Goal: Task Accomplishment & Management: Manage account settings

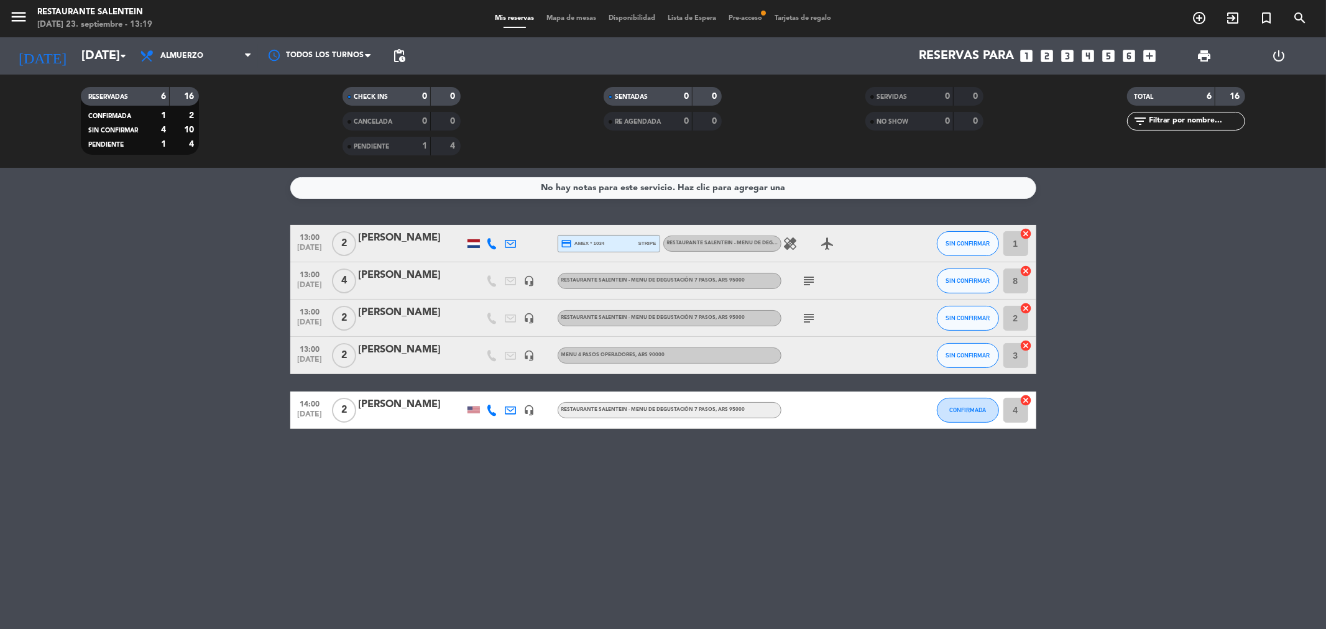
click at [517, 288] on div at bounding box center [511, 280] width 19 height 37
click at [531, 282] on icon "headset_mic" at bounding box center [529, 280] width 11 height 11
click at [532, 313] on icon "headset_mic" at bounding box center [529, 318] width 11 height 11
click at [529, 363] on div "headset_mic" at bounding box center [529, 355] width 19 height 37
click at [537, 361] on div "13:00 [DATE] 2 [PERSON_NAME] headset_mic Menu 4 pasos operadores , ARS 90000 SI…" at bounding box center [663, 355] width 746 height 37
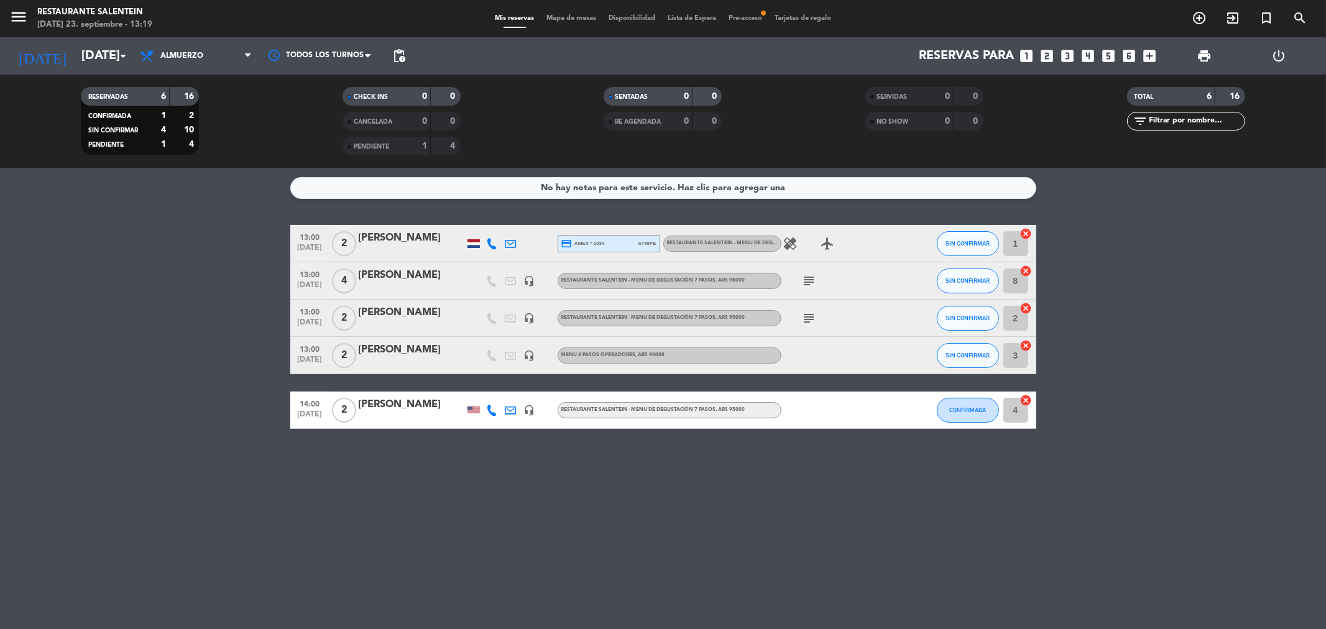
click at [529, 356] on icon "headset_mic" at bounding box center [529, 355] width 11 height 11
click at [529, 413] on icon "headset_mic" at bounding box center [529, 410] width 11 height 11
click at [811, 311] on icon "subject" at bounding box center [809, 318] width 15 height 15
click at [810, 291] on div "subject" at bounding box center [838, 280] width 112 height 37
click at [810, 277] on icon "subject" at bounding box center [809, 281] width 15 height 15
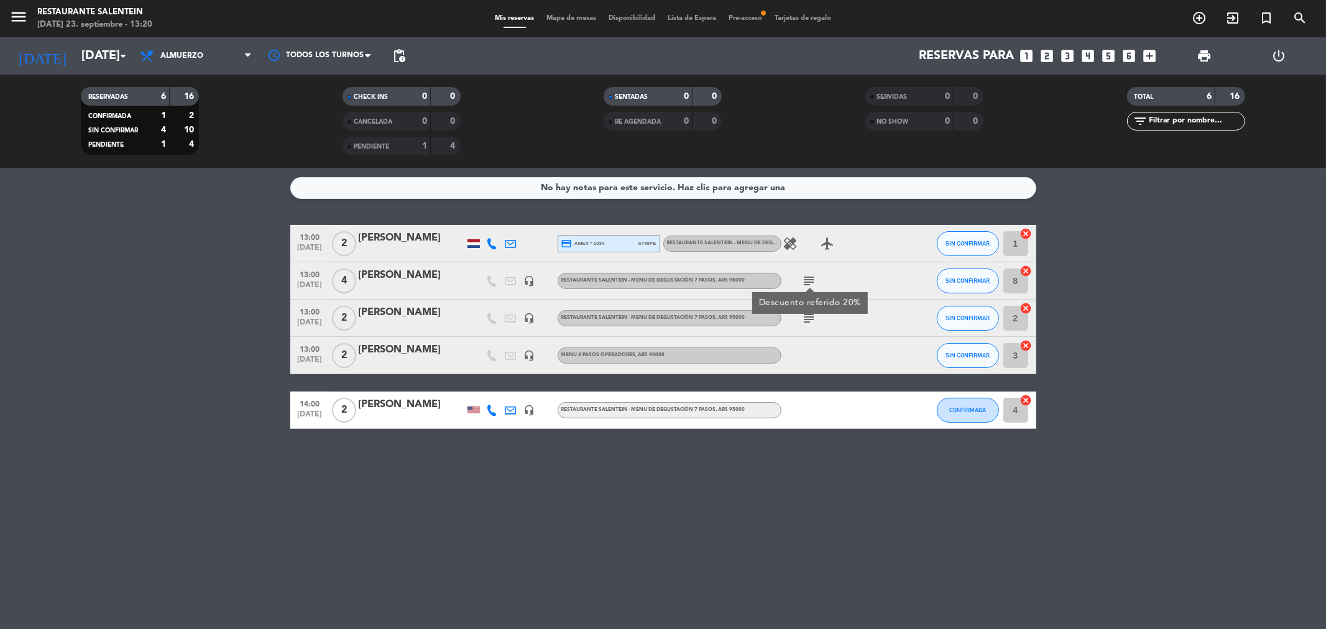
click at [811, 320] on icon "subject" at bounding box center [809, 318] width 15 height 15
click at [824, 244] on icon "airplanemode_active" at bounding box center [828, 243] width 15 height 15
click at [812, 323] on icon "subject" at bounding box center [809, 318] width 15 height 15
click at [437, 418] on div at bounding box center [412, 419] width 106 height 10
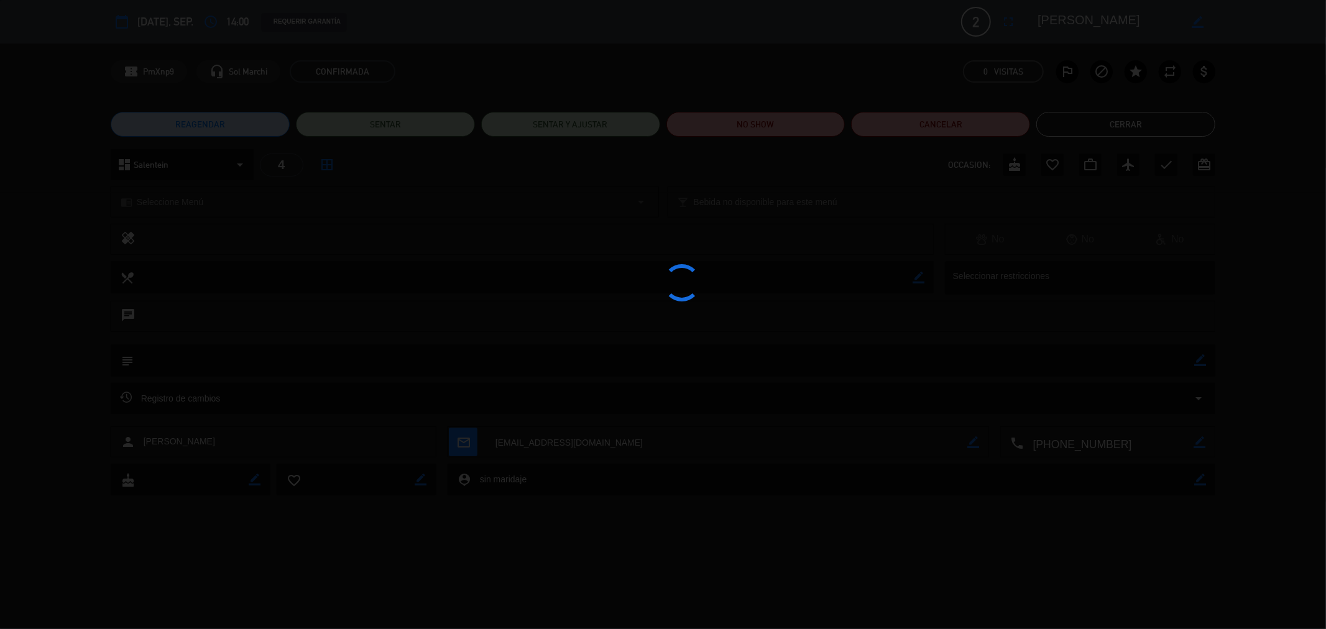
click at [1091, 126] on div at bounding box center [663, 314] width 1326 height 629
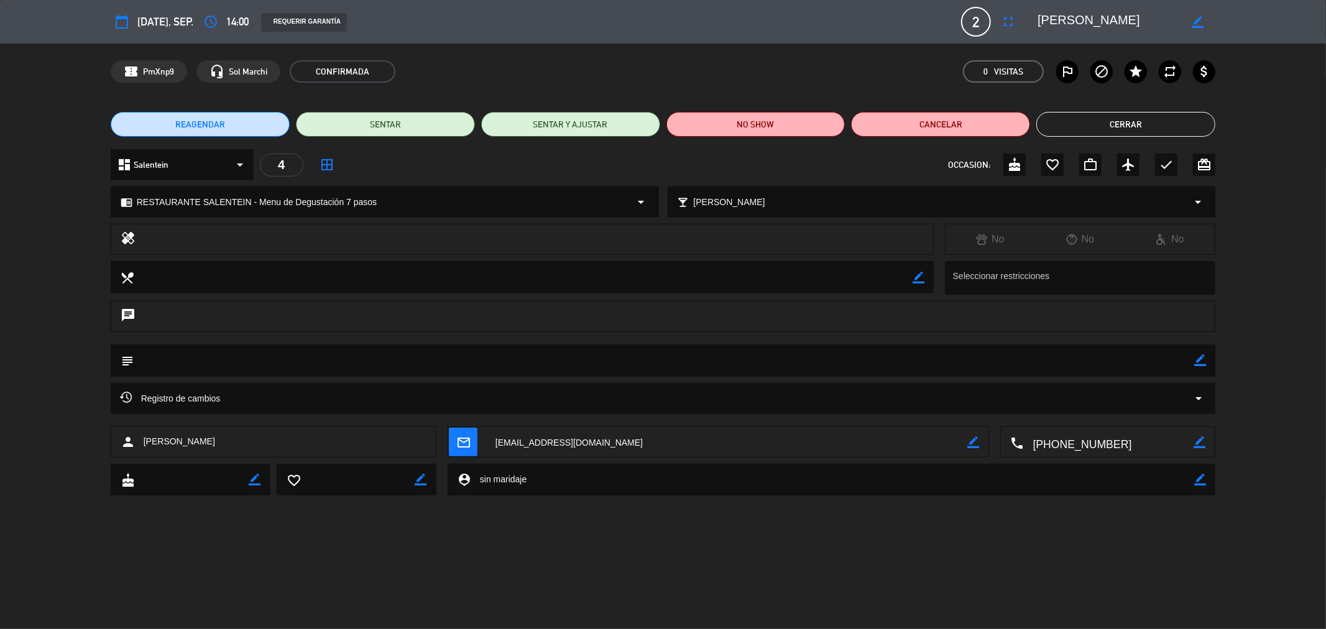
click at [1091, 123] on button "Cerrar" at bounding box center [1126, 124] width 179 height 25
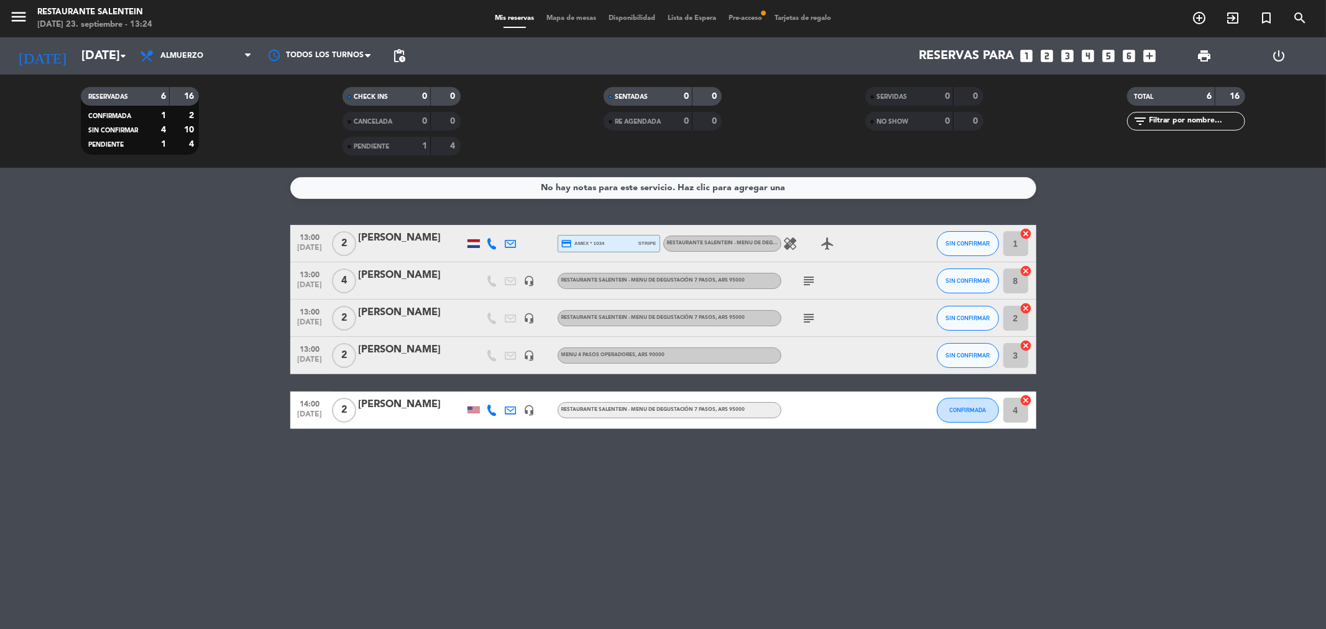
click at [743, 17] on span "Pre-acceso fiber_manual_record" at bounding box center [746, 18] width 46 height 7
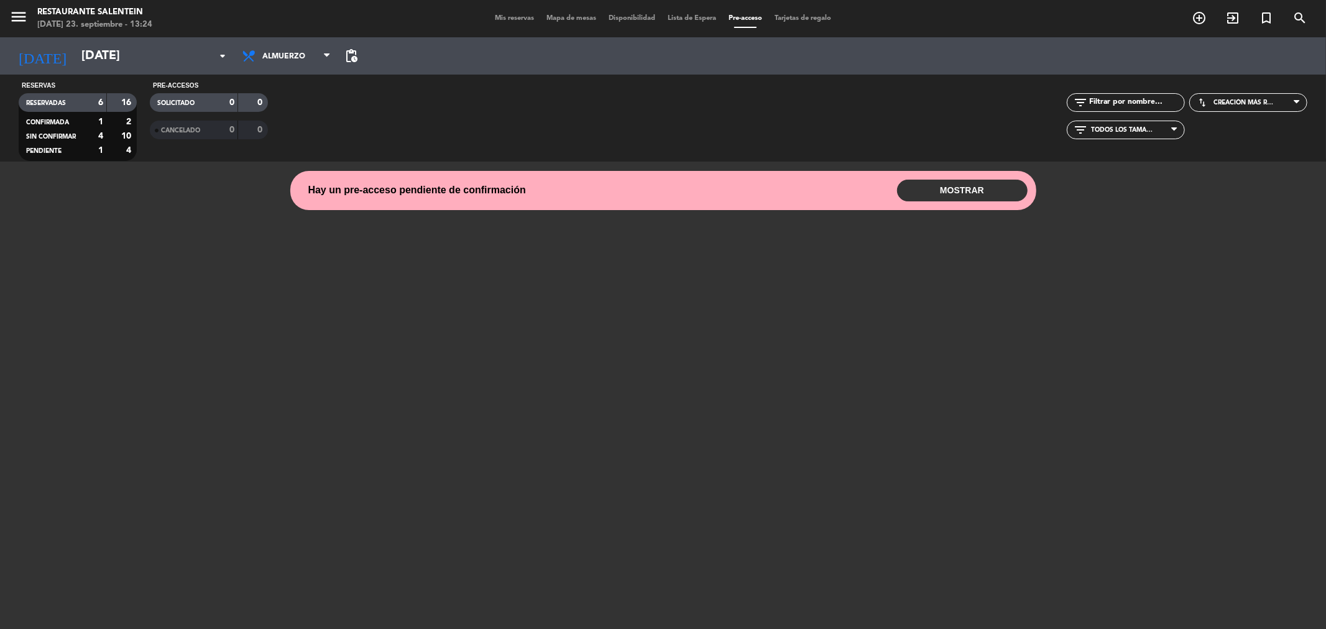
click at [941, 188] on button "MOSTRAR" at bounding box center [962, 191] width 131 height 22
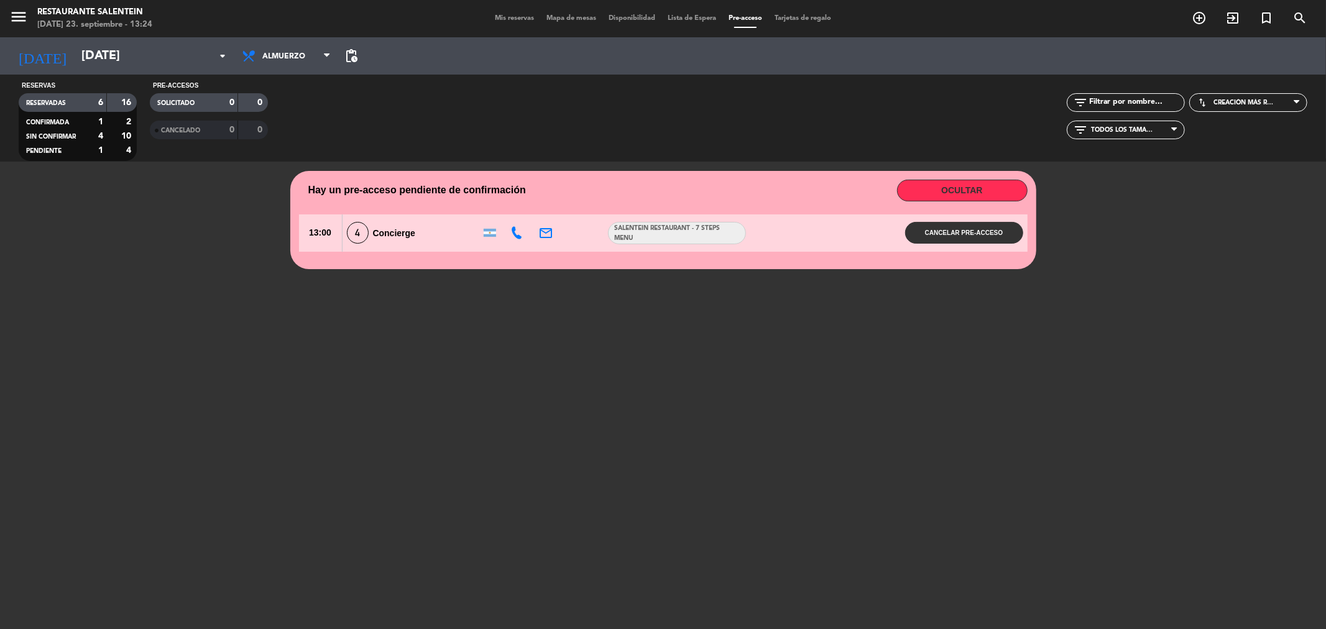
click at [369, 229] on div "4 Concierge" at bounding box center [410, 233] width 134 height 22
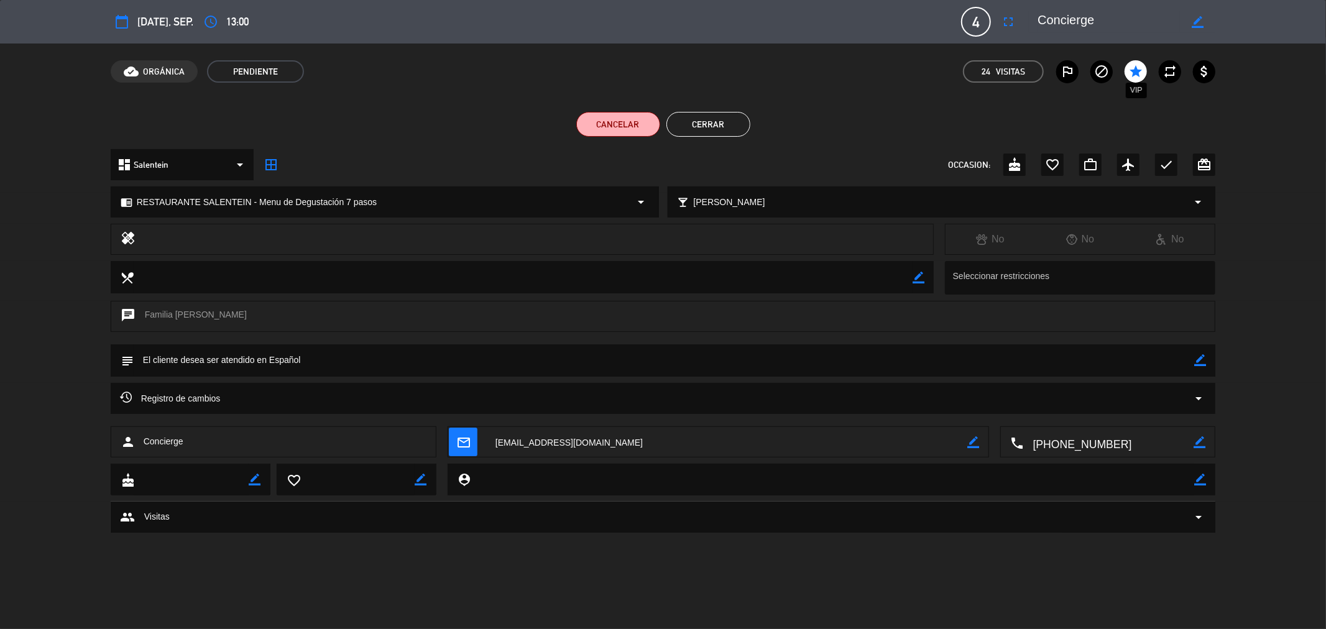
click at [1134, 72] on icon "star" at bounding box center [1136, 71] width 15 height 15
click at [1141, 71] on icon "star" at bounding box center [1136, 71] width 15 height 15
click at [734, 120] on button "Cerrar" at bounding box center [709, 124] width 84 height 25
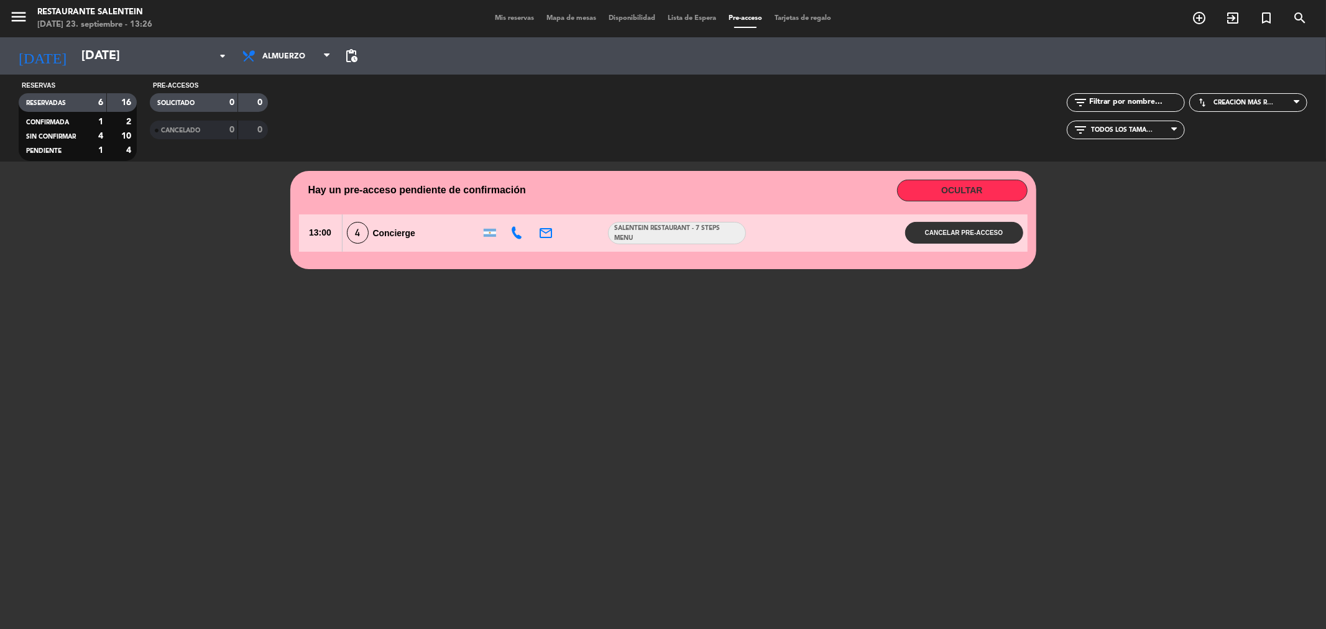
click at [514, 17] on span "Mis reservas" at bounding box center [515, 18] width 52 height 7
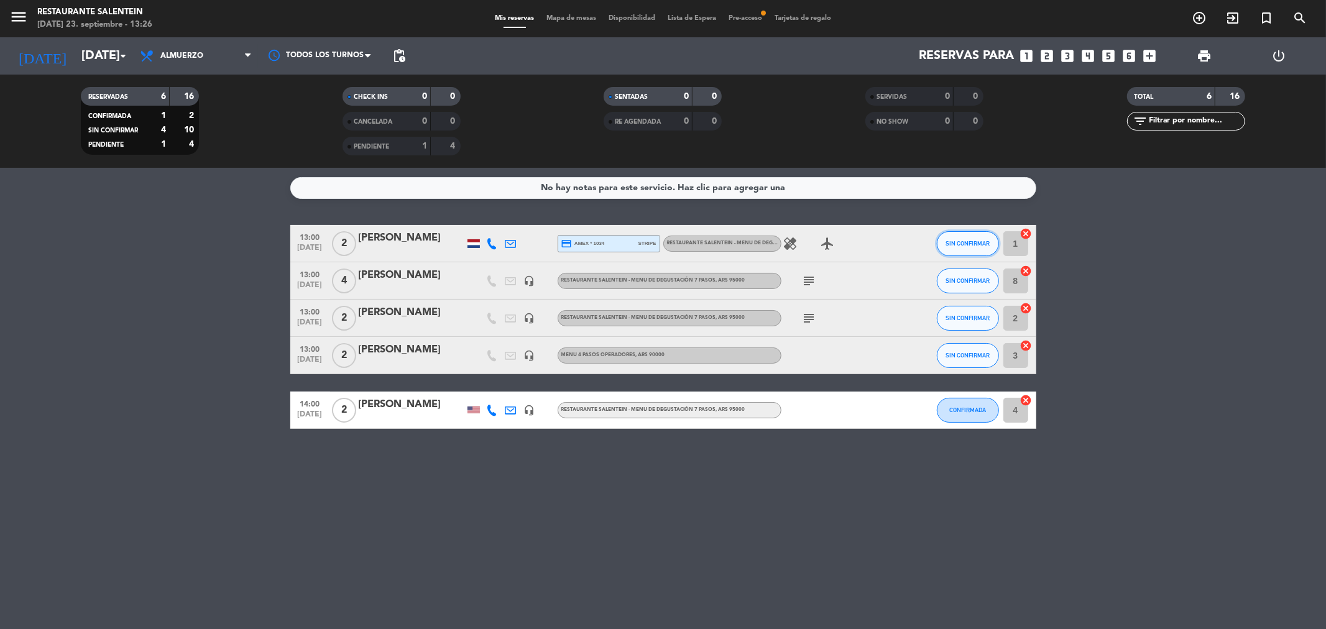
click at [958, 245] on span "SIN CONFIRMAR" at bounding box center [968, 243] width 44 height 7
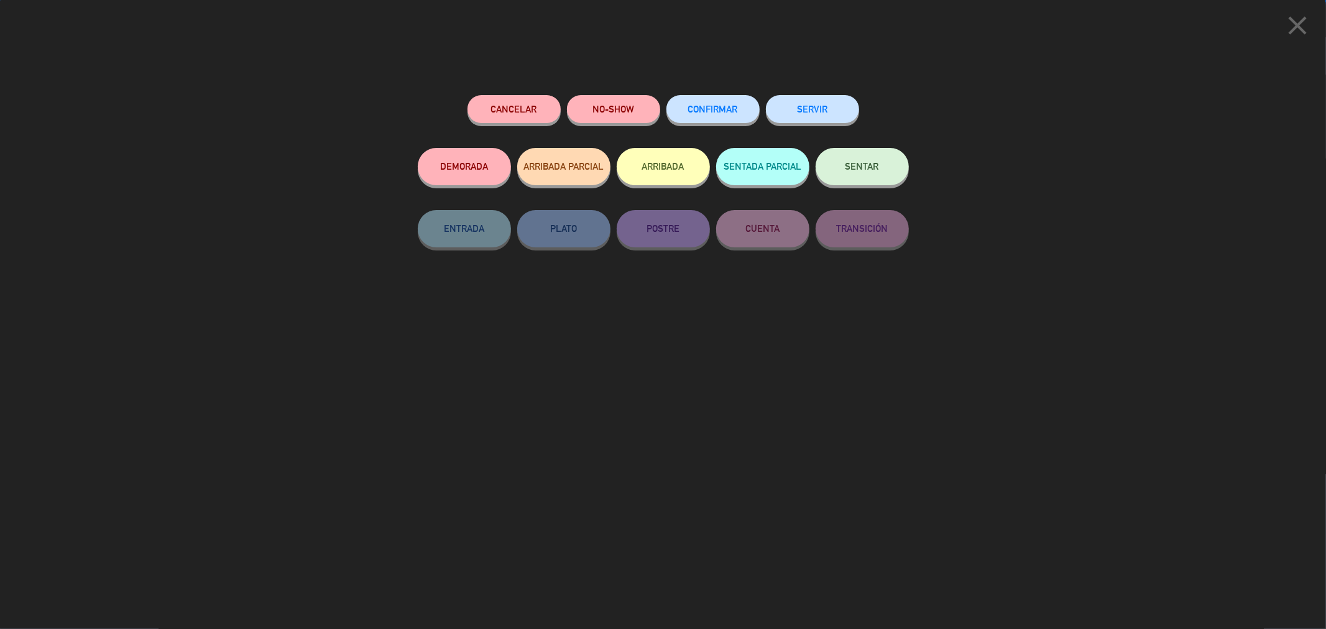
click at [852, 176] on button "SENTAR" at bounding box center [862, 166] width 93 height 37
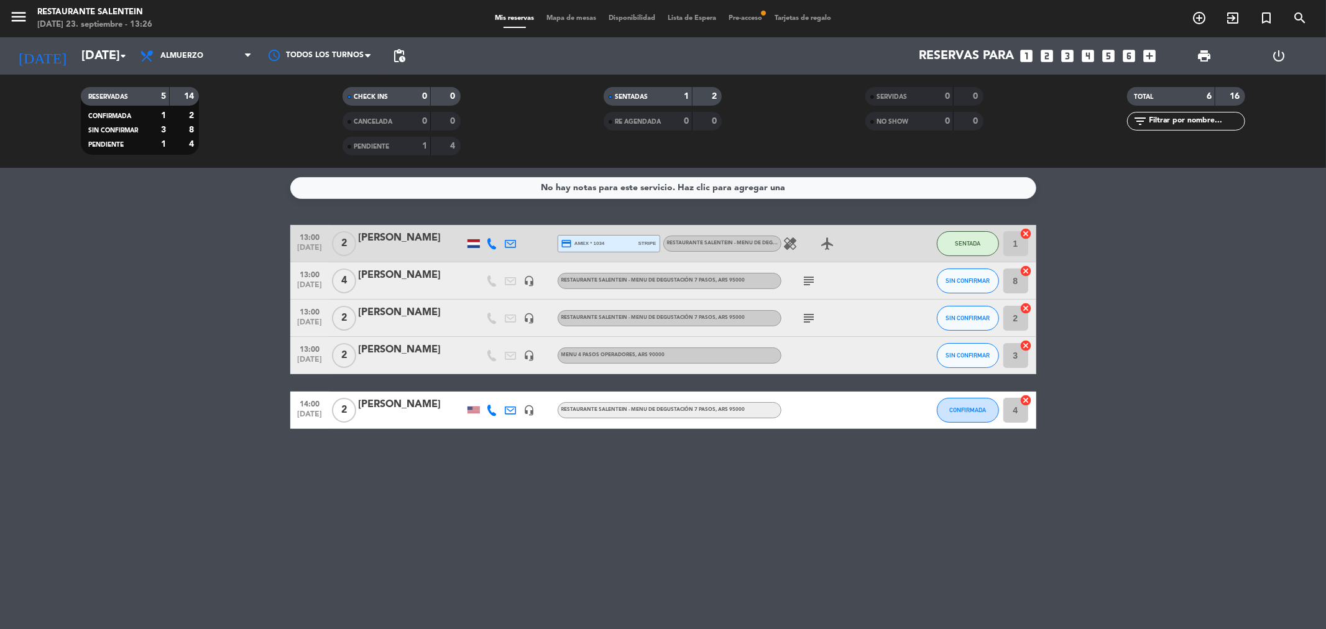
click at [1022, 233] on icon "cancel" at bounding box center [1026, 234] width 12 height 12
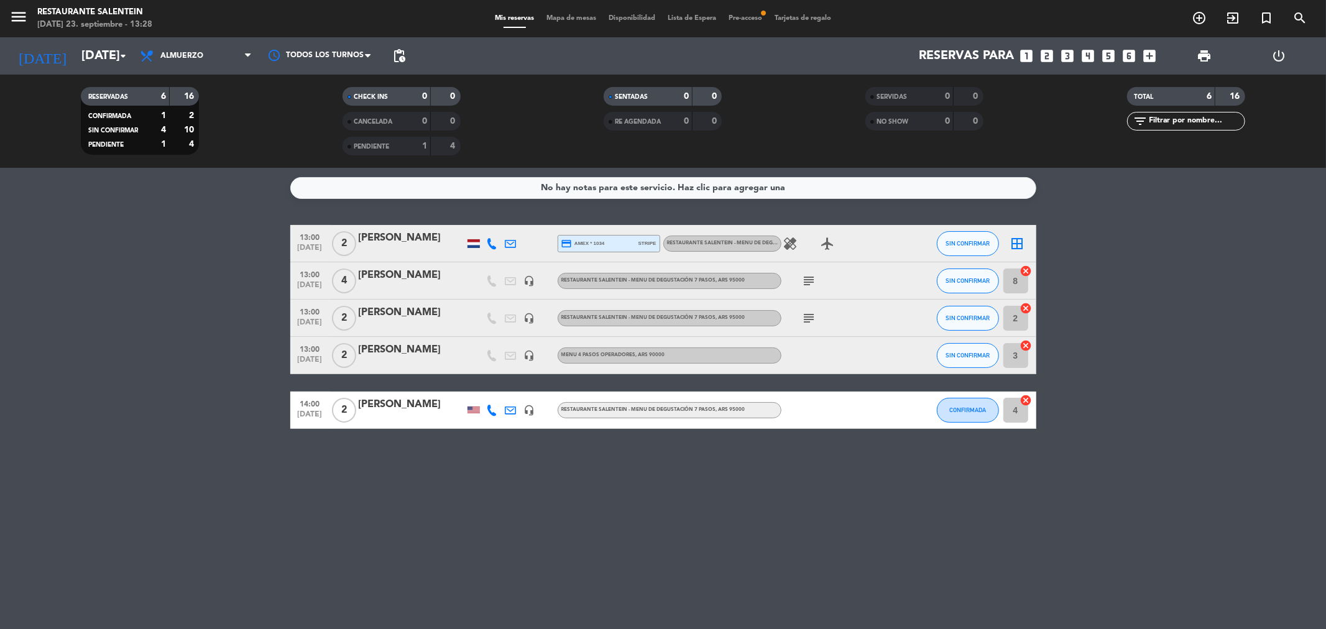
click at [1025, 313] on icon "cancel" at bounding box center [1026, 308] width 12 height 12
click at [1022, 315] on icon "border_all" at bounding box center [1017, 318] width 15 height 15
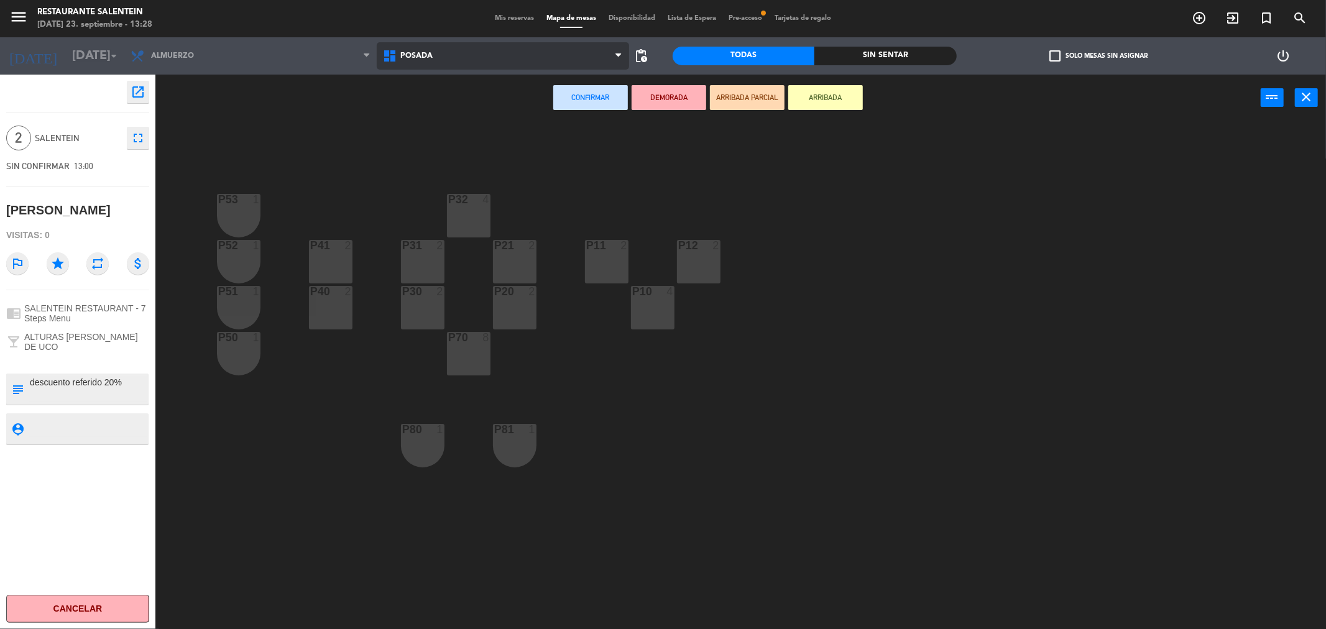
click at [456, 66] on span "Posada" at bounding box center [503, 55] width 252 height 27
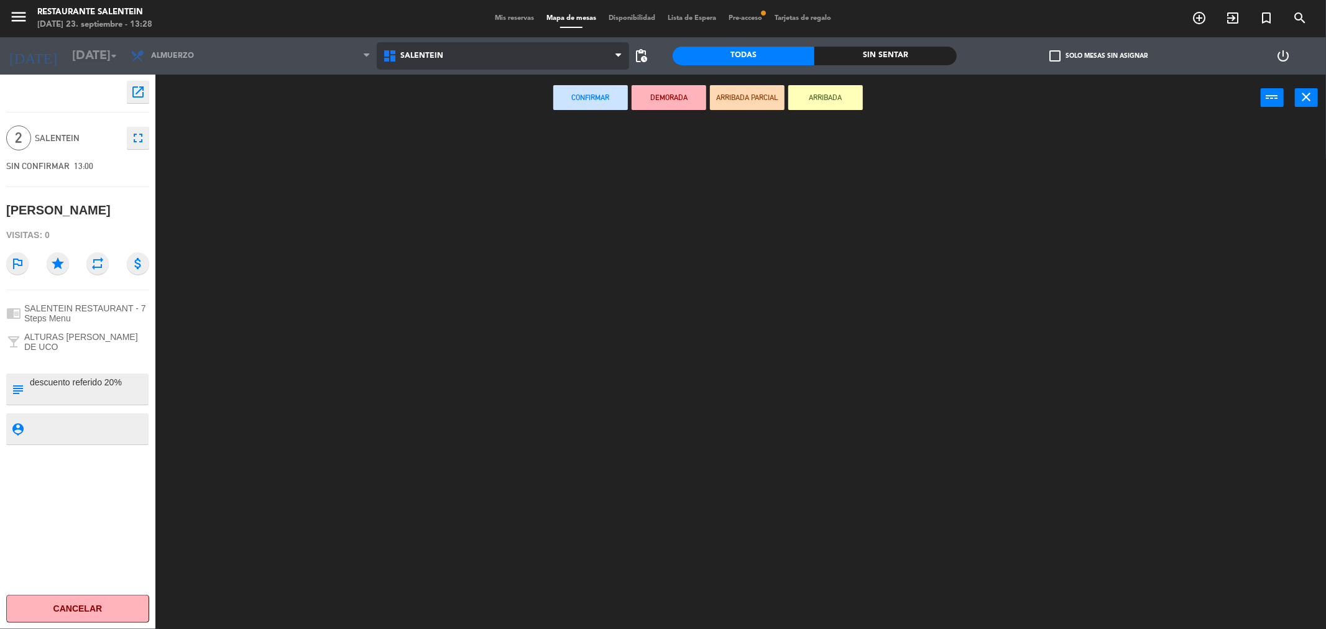
click at [469, 139] on ng-component "menu Restaurante Salentein [DATE] 23. septiembre - 13:28 Mis reservas Mapa de m…" at bounding box center [663, 317] width 1326 height 634
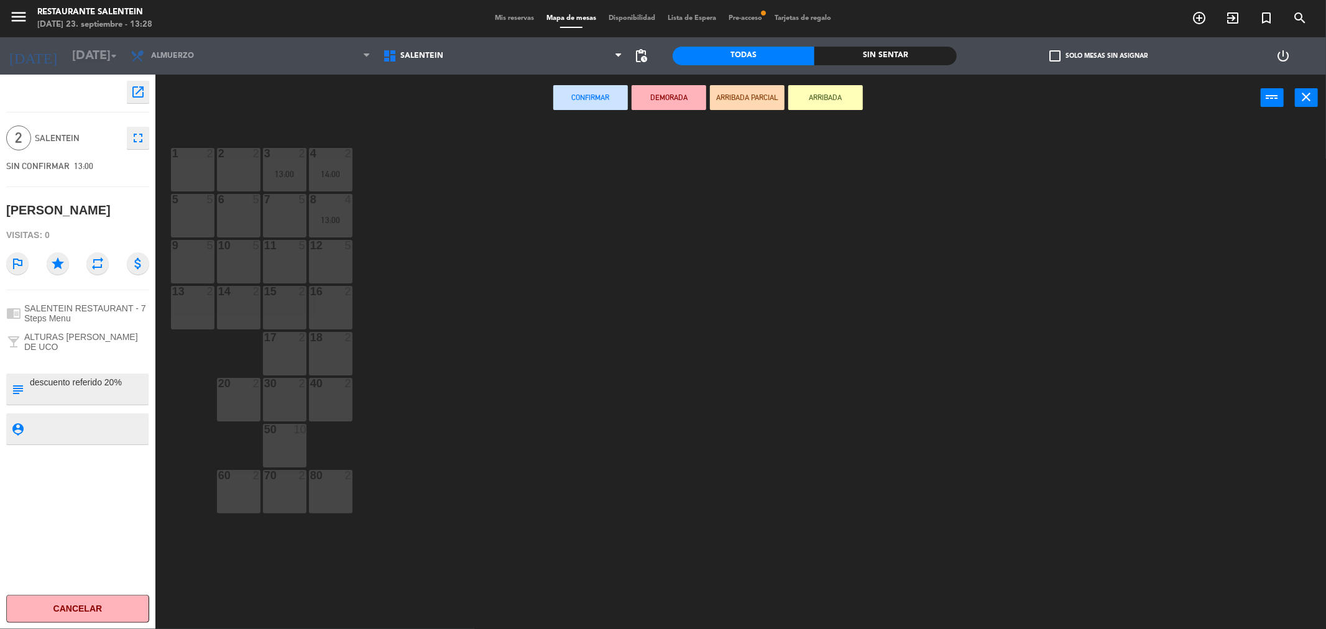
click at [195, 171] on div "1 2" at bounding box center [193, 170] width 44 height 44
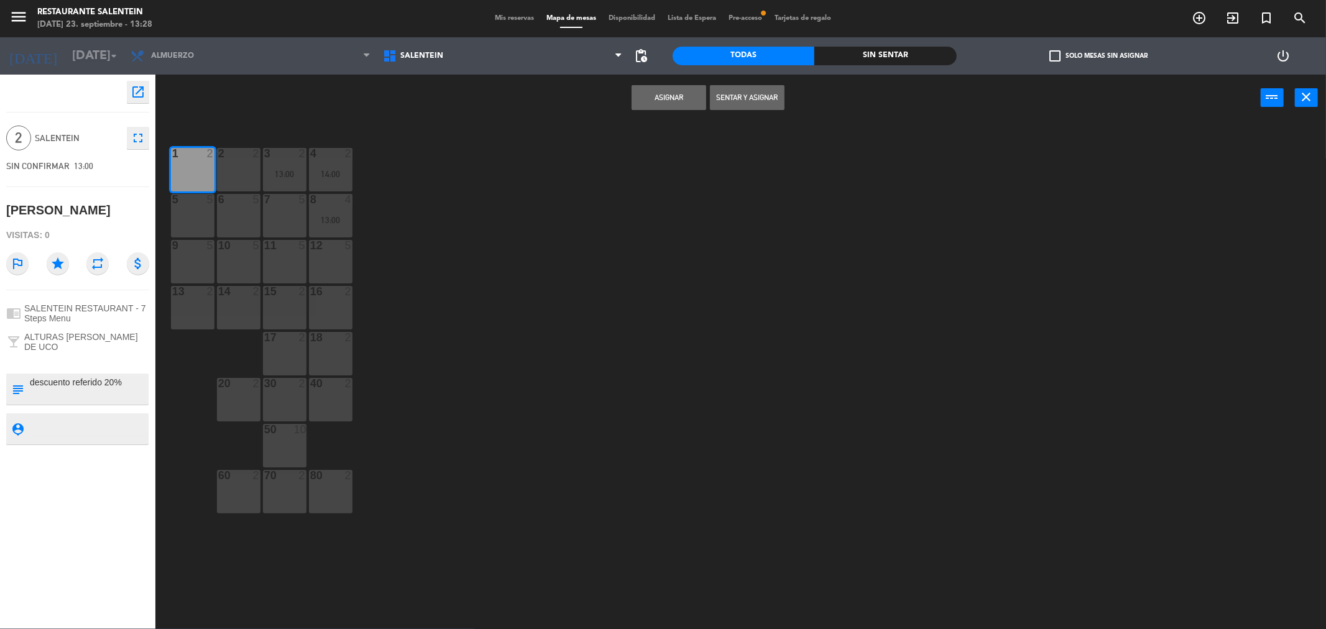
click at [644, 95] on button "Asignar" at bounding box center [669, 97] width 75 height 25
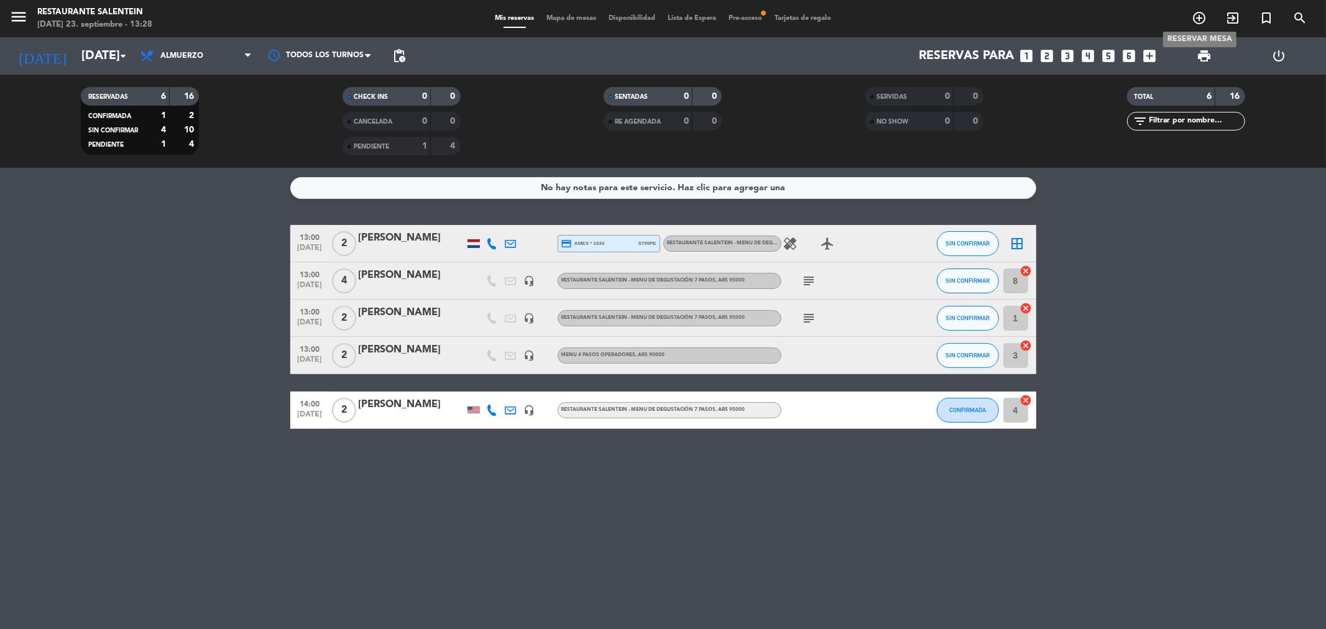
click at [1193, 20] on icon "add_circle_outline" at bounding box center [1199, 18] width 15 height 15
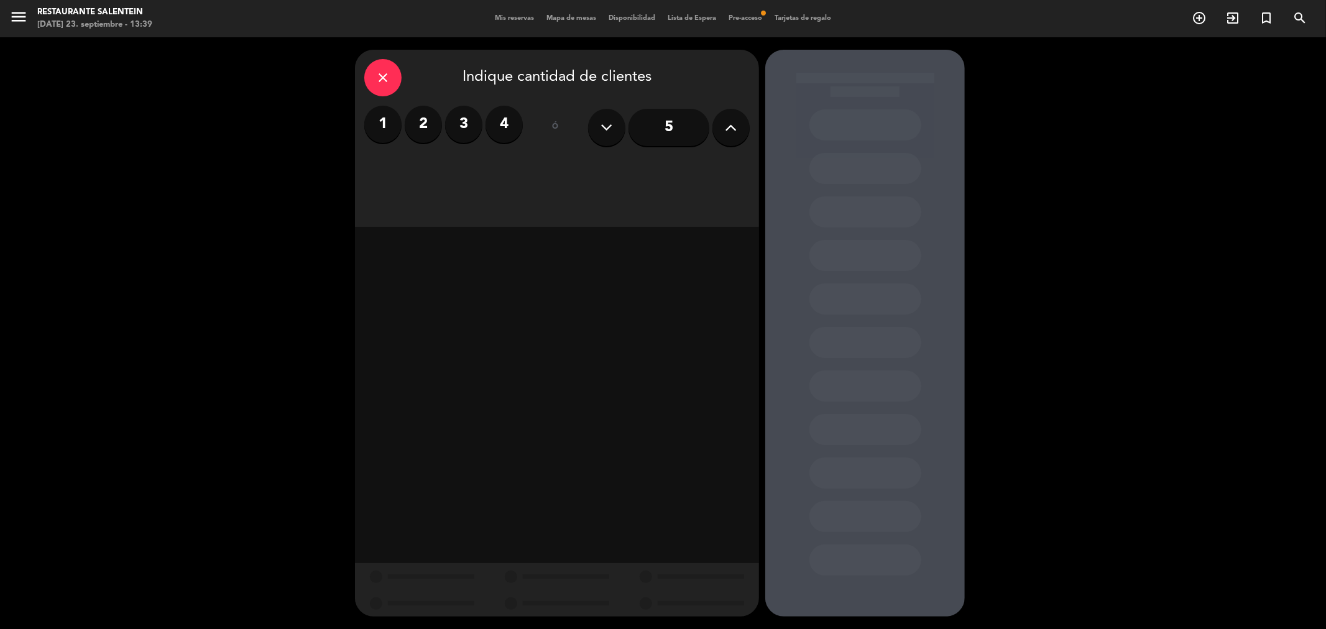
click at [1193, 144] on div "close Indique cantidad de clientes 1 2 3 4 ó 5" at bounding box center [663, 333] width 1326 height 592
click at [389, 73] on icon "close" at bounding box center [383, 77] width 15 height 15
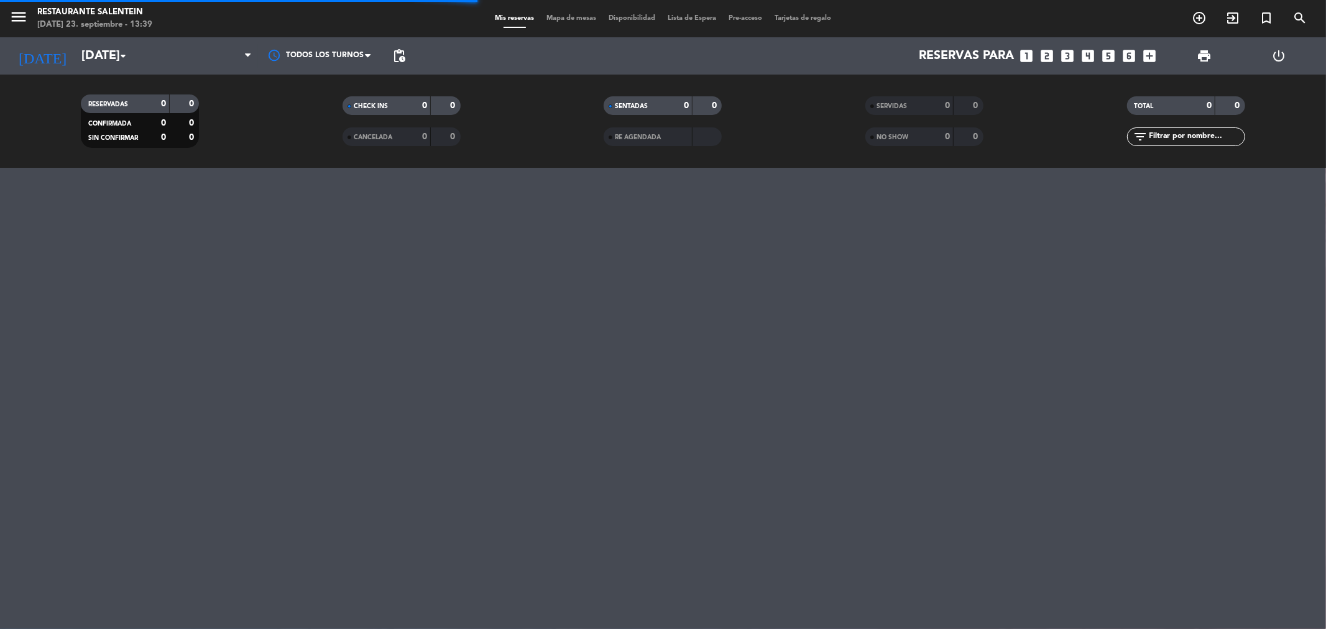
click at [744, 22] on div "Mis reservas Mapa de mesas Disponibilidad Lista de Espera Pre-acceso Tarjetas d…" at bounding box center [663, 18] width 349 height 11
click at [749, 13] on div "Mis reservas Mapa de mesas Disponibilidad Lista de Espera Pre-acceso fiber_manu…" at bounding box center [663, 18] width 349 height 11
click at [751, 19] on span "Pre-acceso fiber_manual_record" at bounding box center [746, 18] width 46 height 7
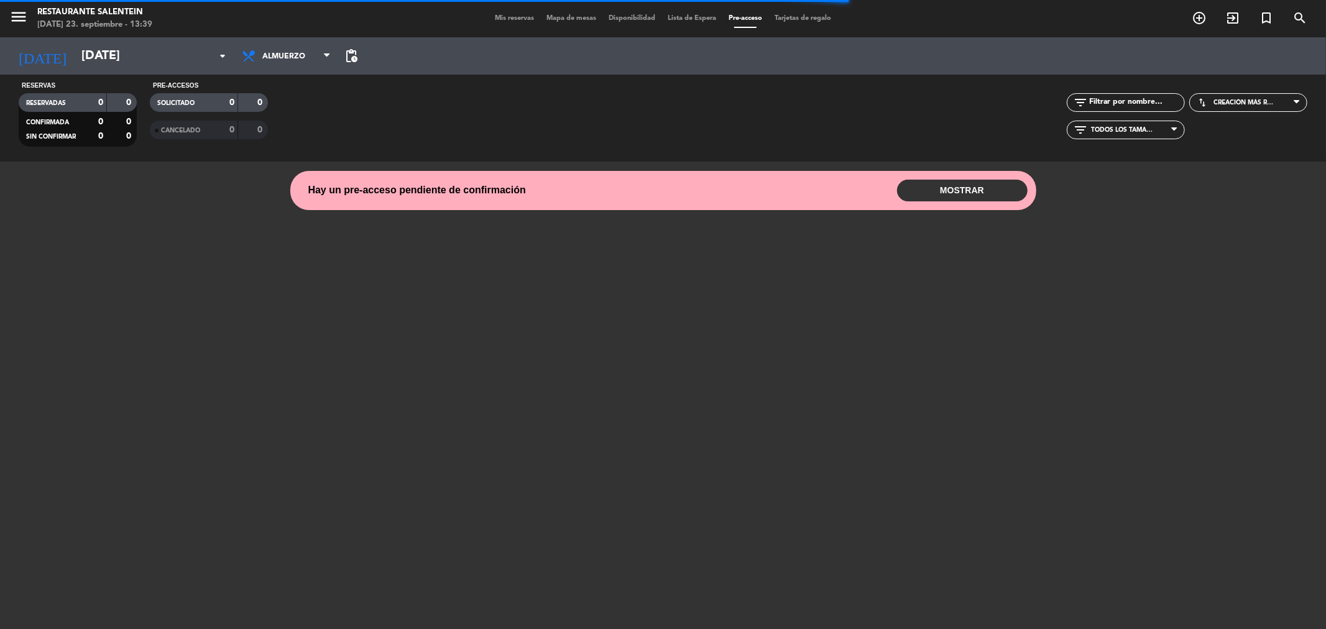
click at [526, 195] on div "Hay un pre-acceso pendiente de confirmación MOSTRAR" at bounding box center [663, 191] width 729 height 22
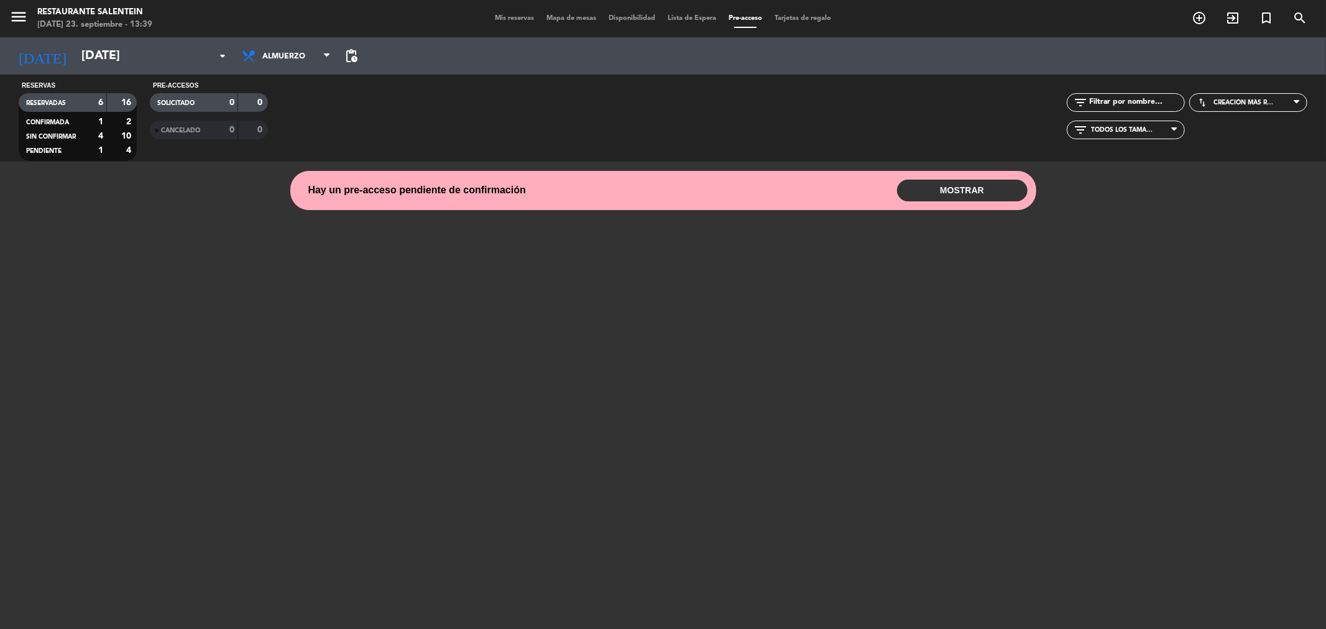
click at [928, 185] on button "MOSTRAR" at bounding box center [962, 191] width 131 height 22
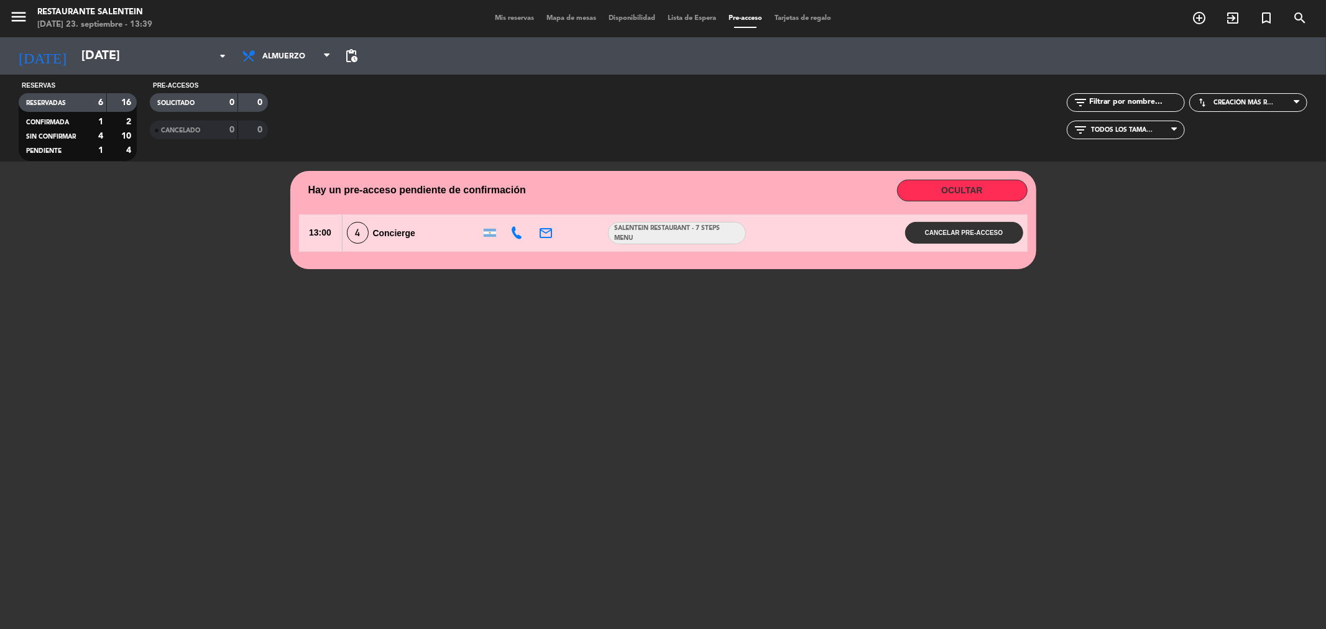
click at [403, 243] on div "4 Concierge" at bounding box center [410, 233] width 134 height 22
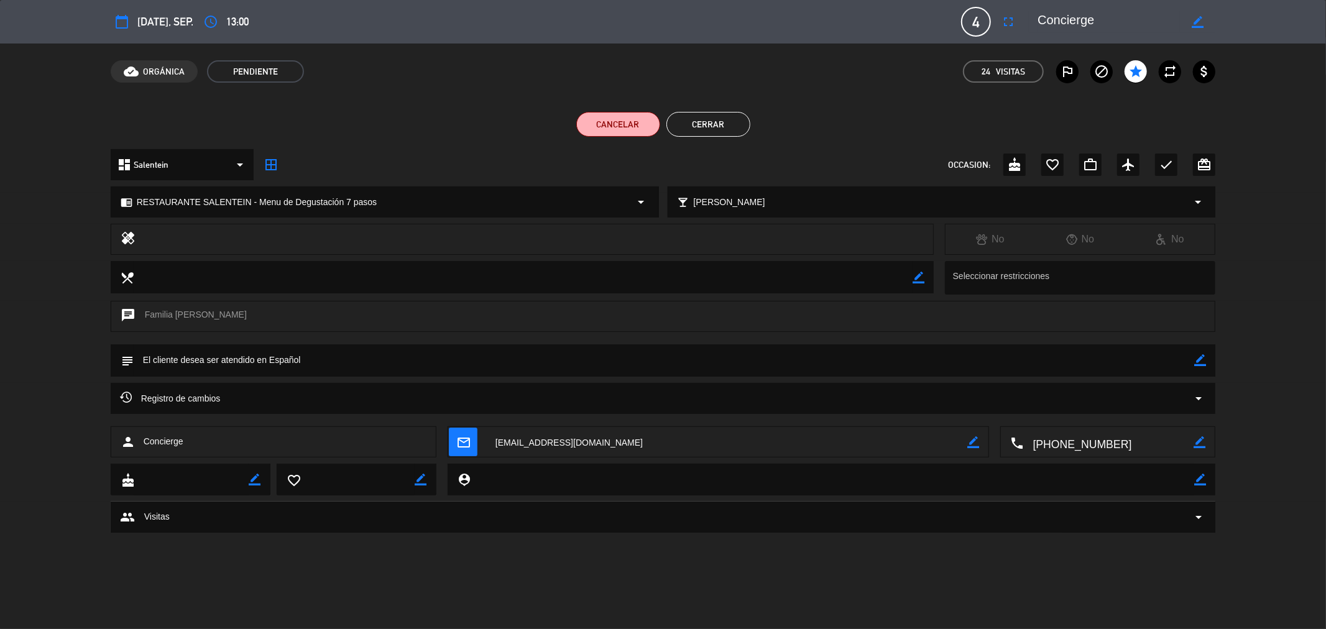
click at [723, 117] on button "Cerrar" at bounding box center [709, 124] width 84 height 25
